Goal: Task Accomplishment & Management: Manage account settings

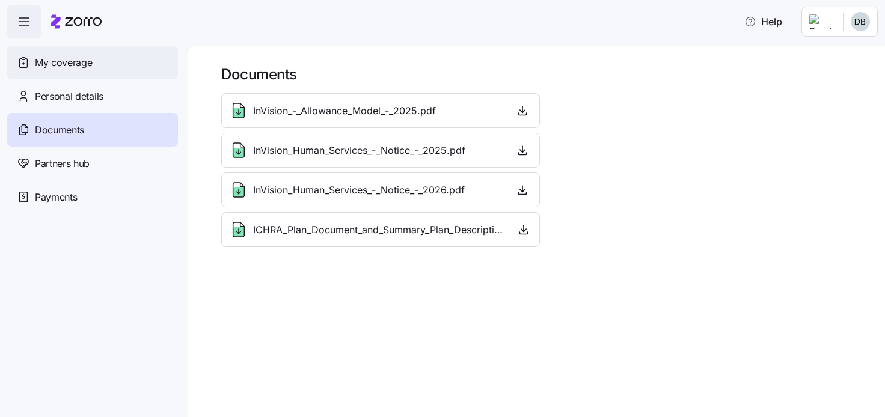
click at [63, 61] on span "My coverage" at bounding box center [63, 62] width 57 height 15
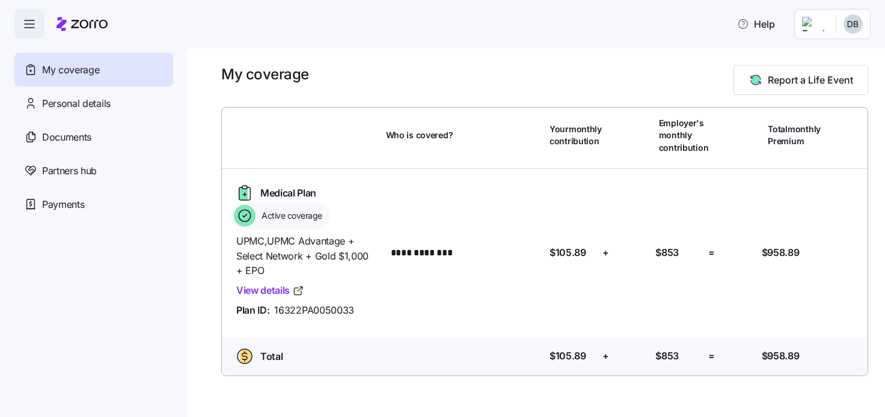
click at [856, 32] on html "**********" at bounding box center [442, 205] width 885 height 410
click at [835, 56] on div "Admin view" at bounding box center [813, 56] width 63 height 13
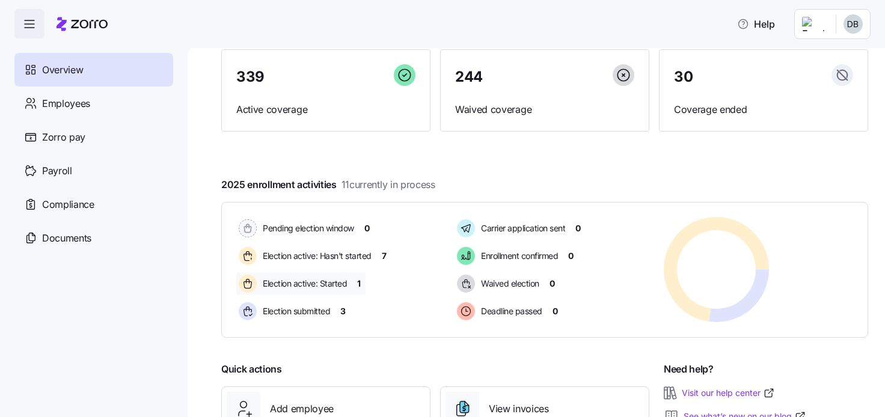
scroll to position [120, 0]
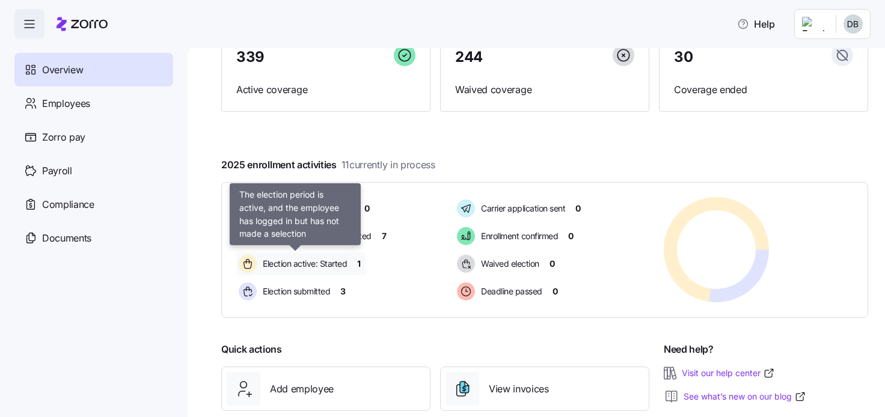
click at [337, 263] on span "Election active: Started" at bounding box center [303, 264] width 88 height 12
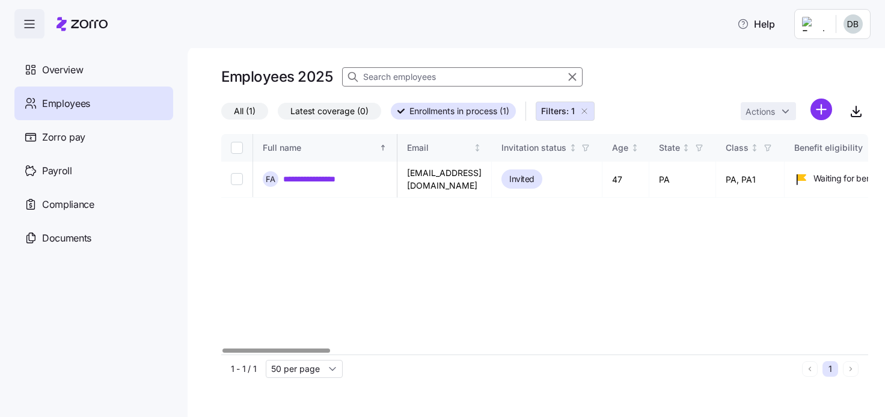
click at [223, 349] on div at bounding box center [277, 351] width 108 height 4
click at [855, 115] on icon "button" at bounding box center [856, 111] width 14 height 14
click at [544, 37] on div "Help" at bounding box center [442, 24] width 885 height 48
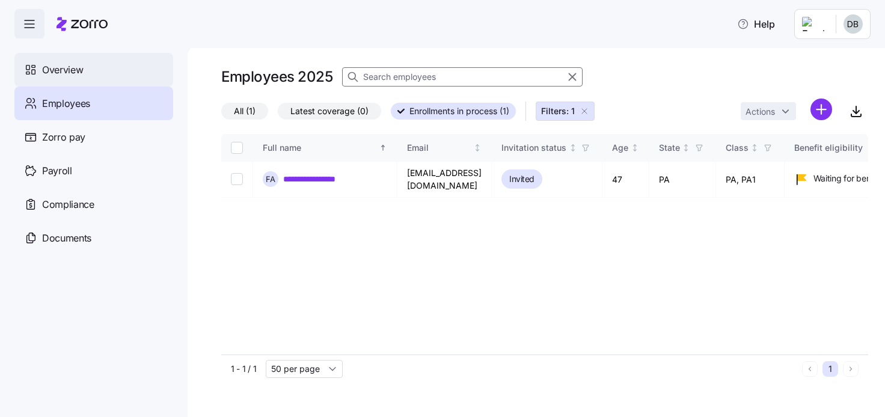
drag, startPoint x: 60, startPoint y: 67, endPoint x: 69, endPoint y: 80, distance: 15.5
click at [62, 67] on span "Overview" at bounding box center [62, 70] width 41 height 15
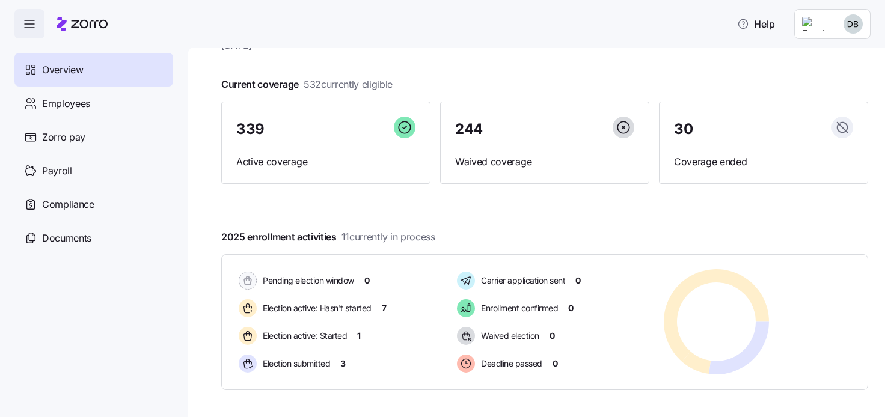
scroll to position [76, 0]
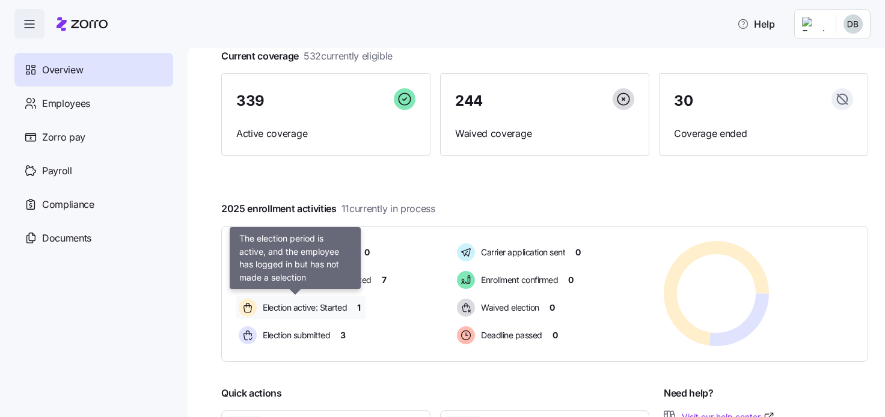
click at [322, 305] on span "Election active: Started" at bounding box center [303, 308] width 88 height 12
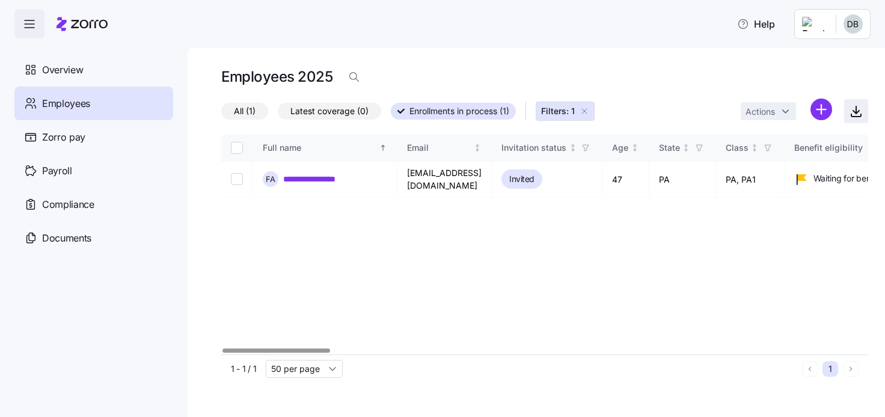
click at [853, 112] on icon "button" at bounding box center [856, 111] width 14 height 14
drag, startPoint x: 351, startPoint y: 248, endPoint x: 312, endPoint y: 216, distance: 50.8
click at [351, 248] on div "**********" at bounding box center [544, 244] width 647 height 221
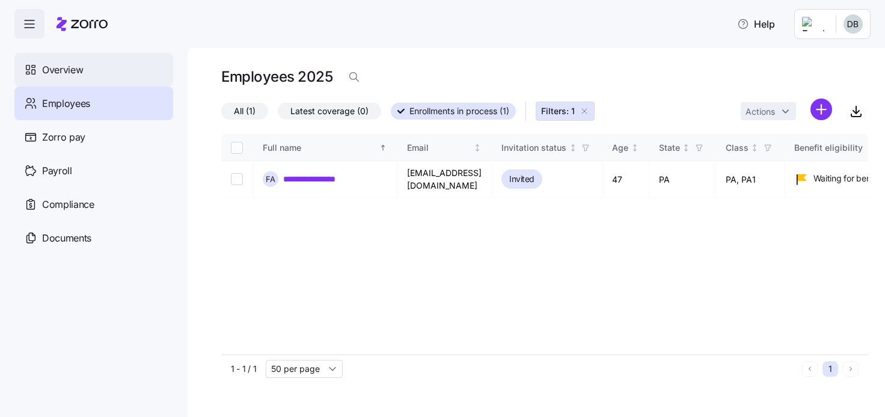
click at [67, 64] on span "Overview" at bounding box center [62, 70] width 41 height 15
